Goal: Check status: Check status

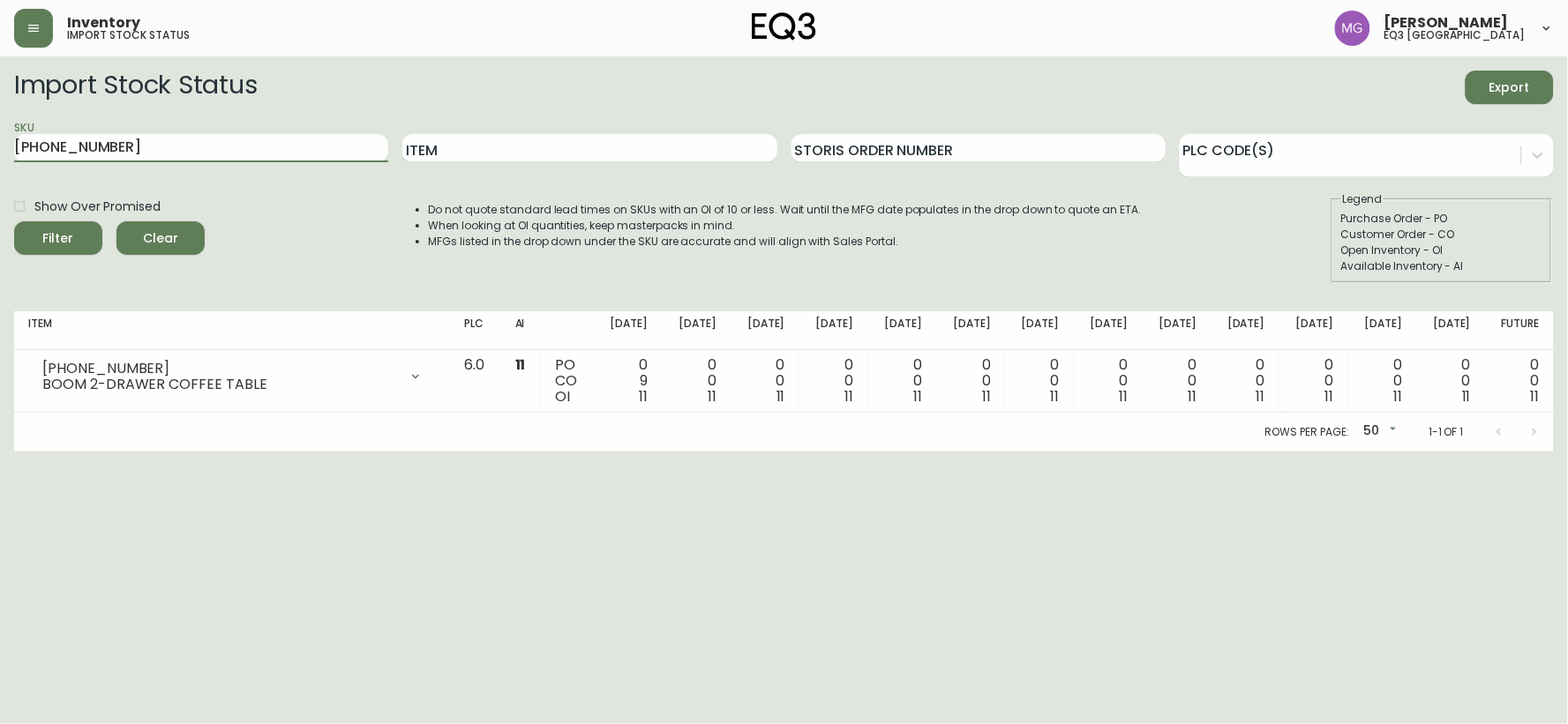
drag, startPoint x: 127, startPoint y: 147, endPoint x: 0, endPoint y: 137, distance: 127.4
click at [0, 137] on main "Import Stock Status Export SKU [PHONE_NUMBER] Item Storis Order Number PLC Code…" at bounding box center [784, 254] width 1568 height 395
click at [14, 221] on button "Filter" at bounding box center [58, 237] width 88 height 33
drag, startPoint x: 188, startPoint y: 146, endPoint x: 0, endPoint y: 163, distance: 188.8
click at [0, 163] on main "Import Stock Status Export SKU [PHONE_NUMBER] Item Storis Order Number PLC Code…" at bounding box center [784, 254] width 1568 height 395
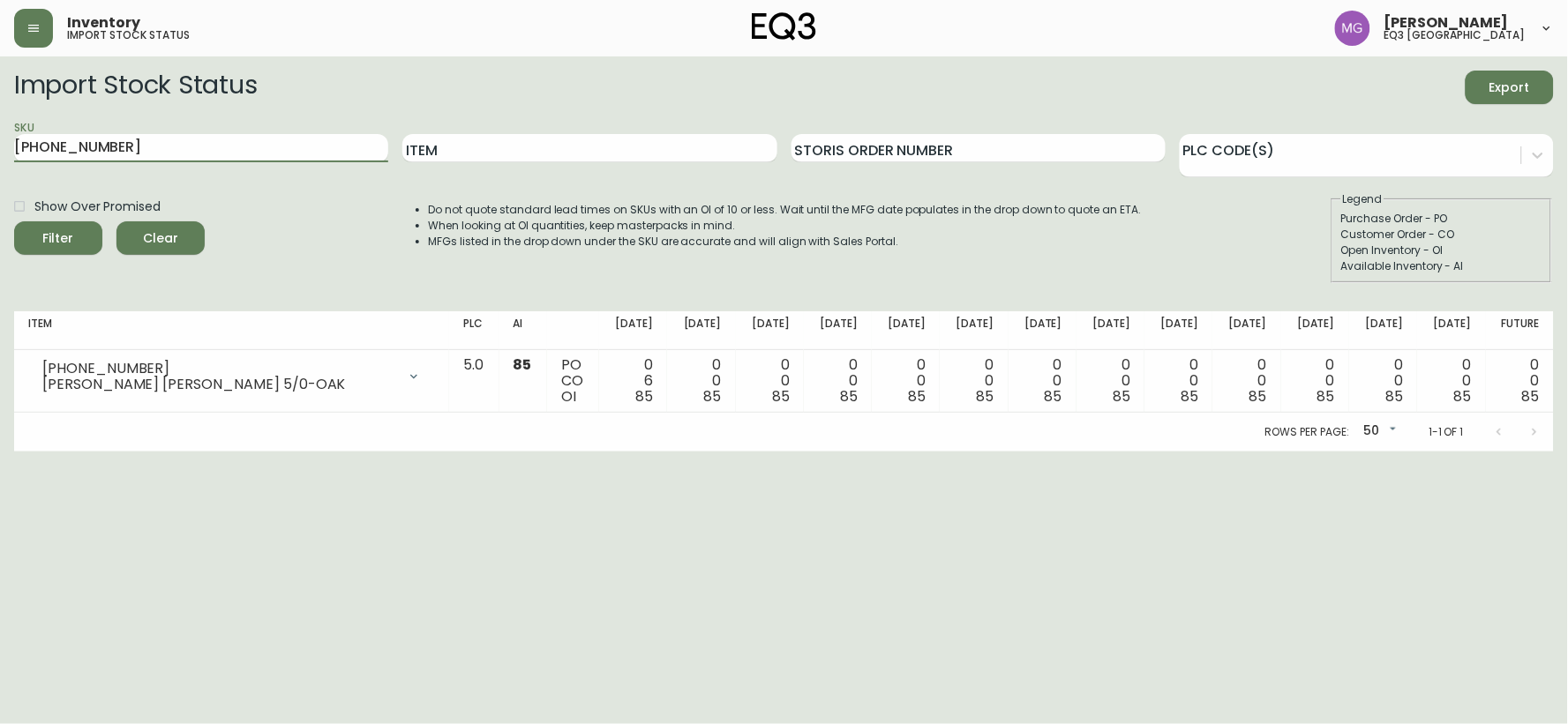
paste input "2"
click at [14, 221] on button "Filter" at bounding box center [58, 237] width 88 height 33
drag, startPoint x: 141, startPoint y: 153, endPoint x: 0, endPoint y: 169, distance: 141.9
click at [0, 169] on main "Import Stock Status Export SKU [PHONE_NUMBER] Item Storis Order Number PLC Code…" at bounding box center [784, 254] width 1568 height 395
paste input "0"
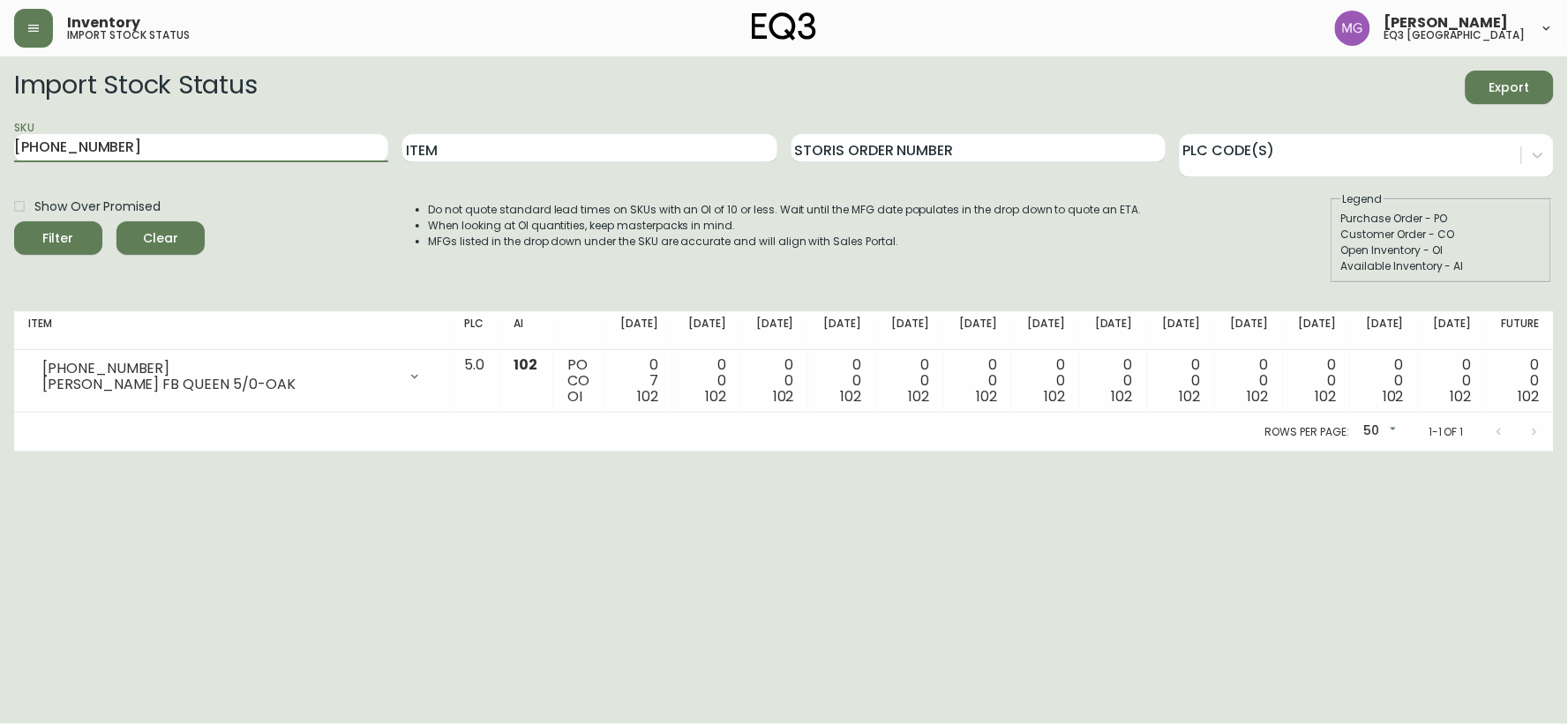
drag, startPoint x: 192, startPoint y: 143, endPoint x: 0, endPoint y: 170, distance: 193.9
click at [0, 165] on main "Import Stock Status Export SKU [PHONE_NUMBER] Item Storis Order Number PLC Code…" at bounding box center [784, 254] width 1568 height 395
click at [14, 221] on button "Filter" at bounding box center [58, 237] width 88 height 33
drag, startPoint x: 130, startPoint y: 154, endPoint x: 0, endPoint y: 185, distance: 133.6
click at [0, 174] on main "Import Stock Status Export SKU [PHONE_NUMBER] Item Storis Order Number PLC Code…" at bounding box center [784, 254] width 1568 height 395
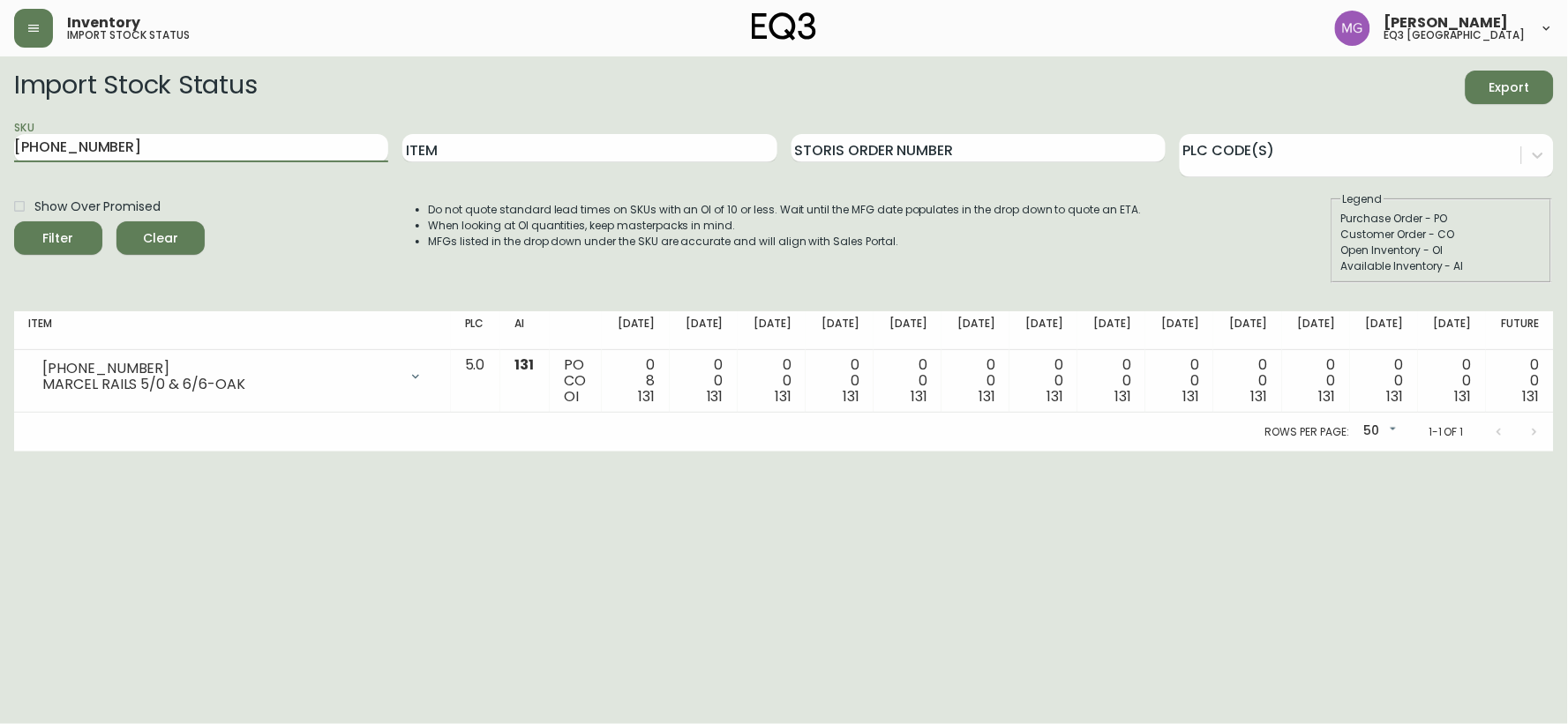
paste input "39"
type input "[PHONE_NUMBER]"
click at [14, 221] on button "Filter" at bounding box center [58, 237] width 88 height 33
